Goal: Information Seeking & Learning: Learn about a topic

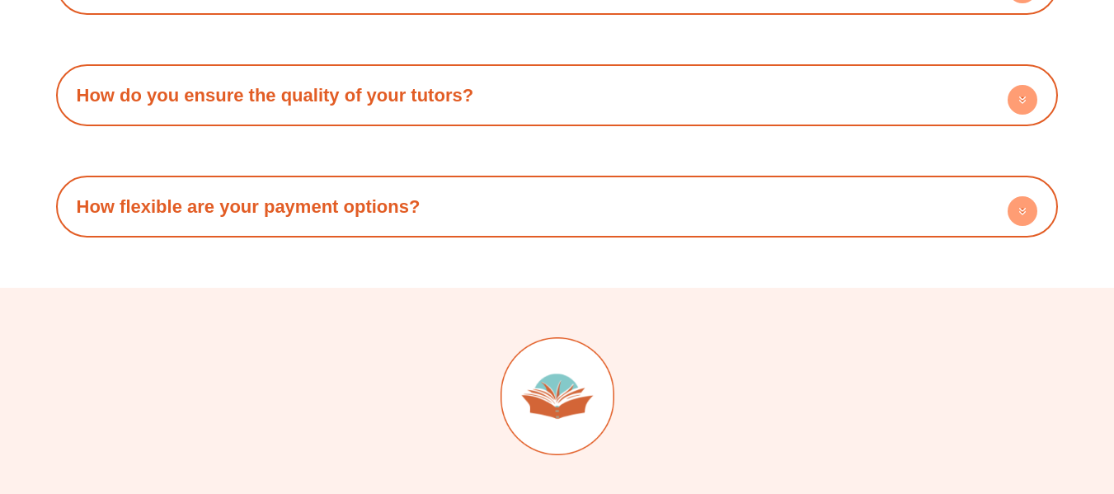
scroll to position [8785, 0]
click at [454, 84] on link "How do you ensure the quality of your tutors?" at bounding box center [276, 94] width 398 height 21
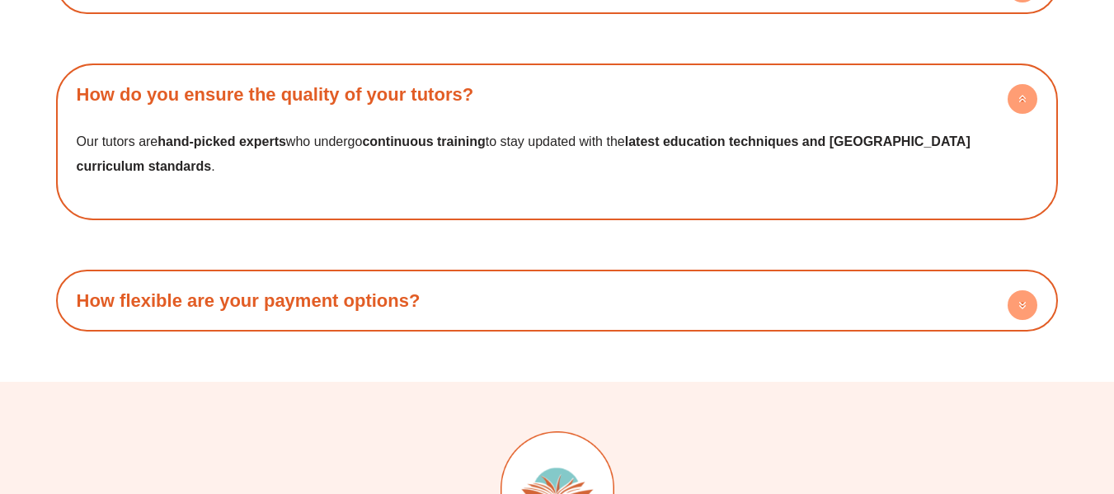
click at [450, 134] on b "continuous training" at bounding box center [423, 141] width 123 height 14
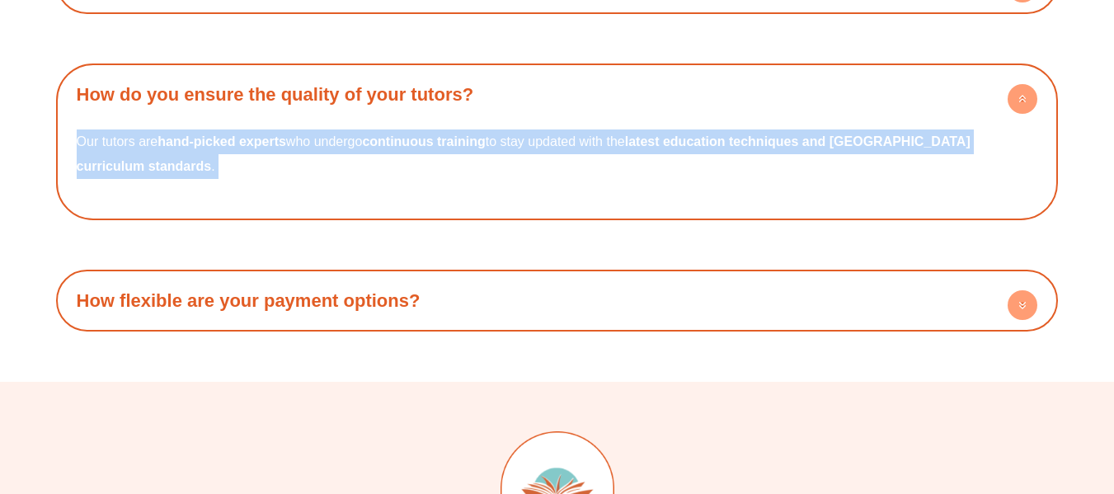
click at [450, 134] on b "continuous training" at bounding box center [423, 141] width 123 height 14
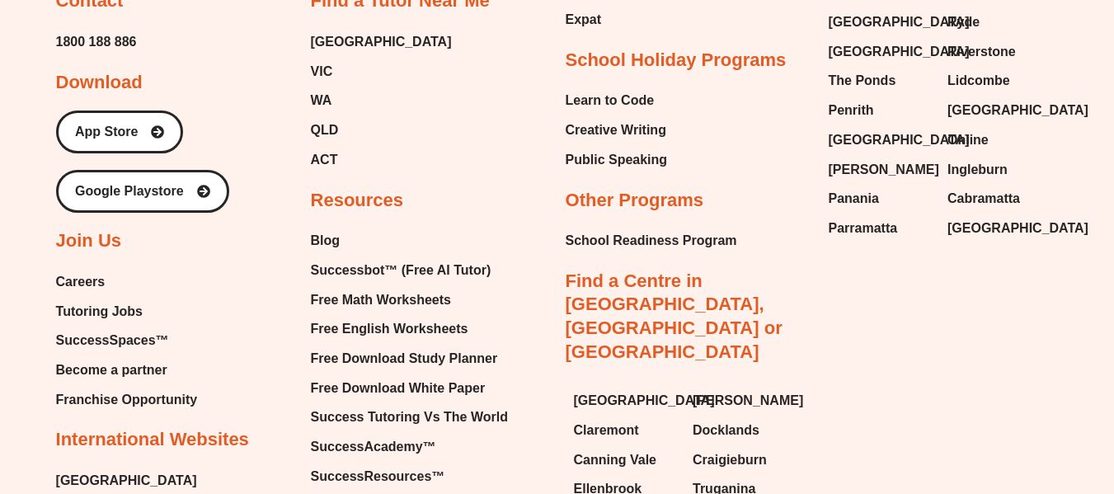
scroll to position [9814, 0]
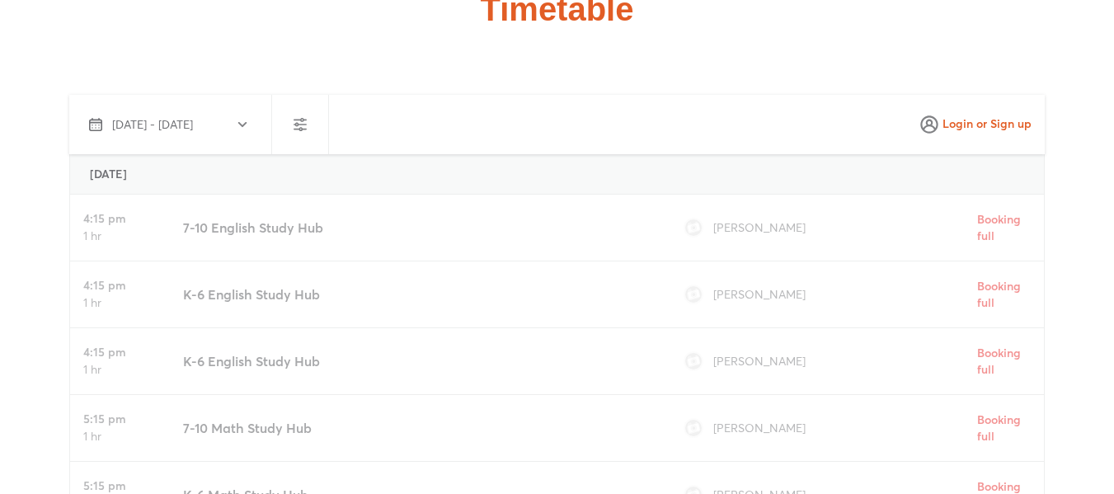
scroll to position [4674, 0]
